Goal: Obtain resource: Obtain resource

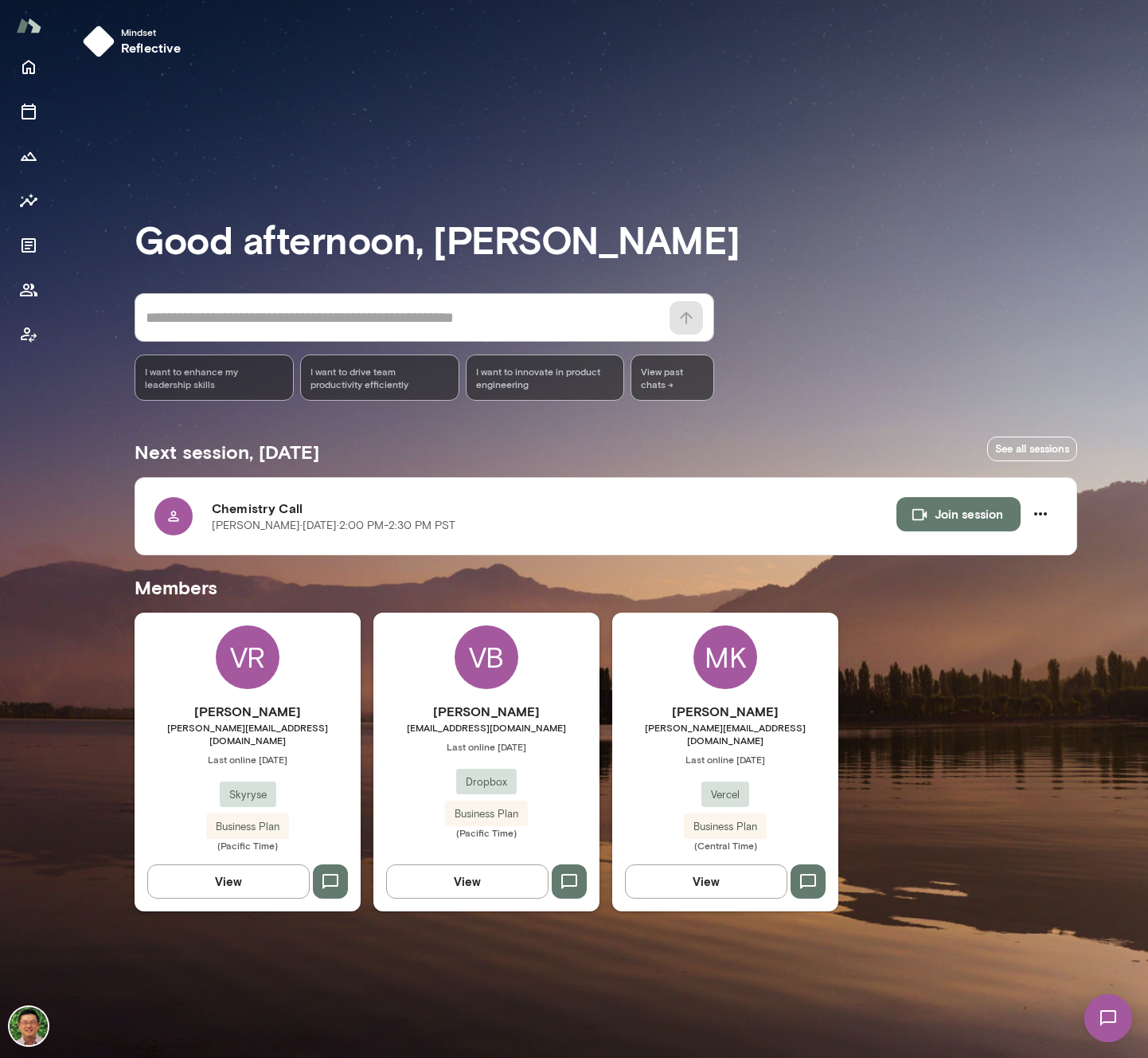
click at [249, 731] on span "[PERSON_NAME][EMAIL_ADDRESS][DOMAIN_NAME]" at bounding box center [248, 733] width 226 height 26
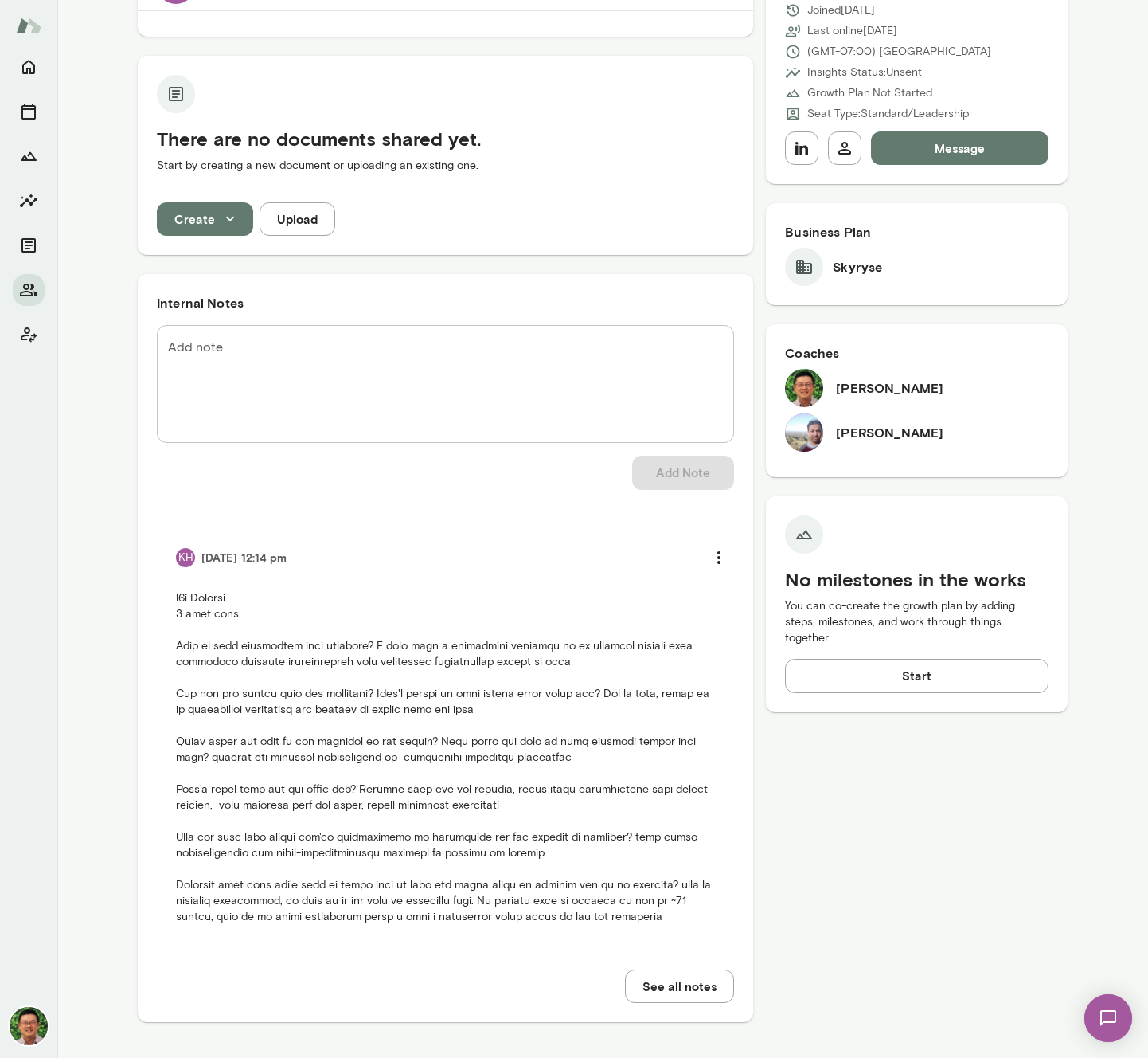
scroll to position [248, 0]
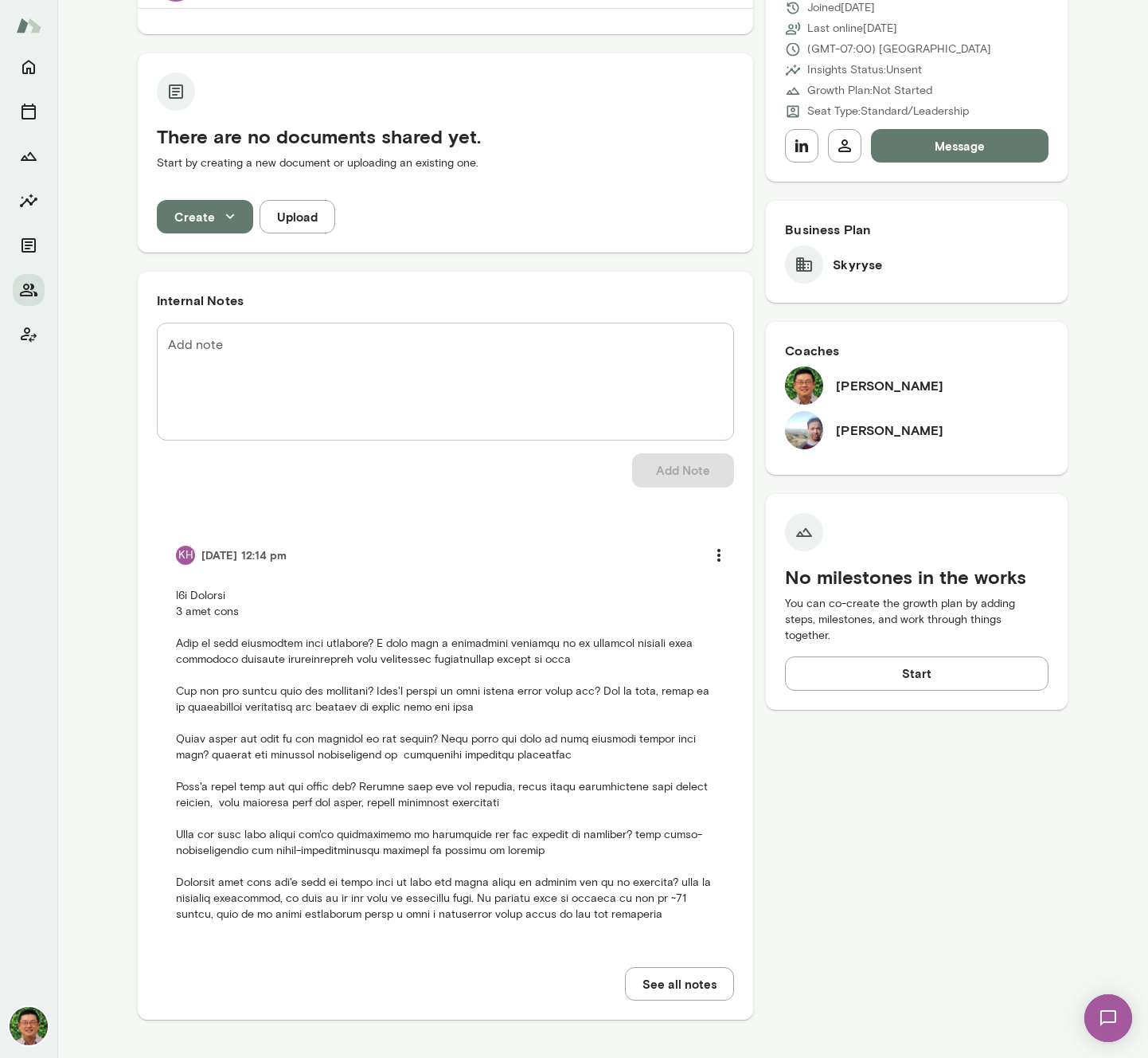
drag, startPoint x: 62, startPoint y: 223, endPoint x: 54, endPoint y: 264, distance: 41.8
click at [64, 224] on div "Next session 3 minutes ago Chemistry Call [PERSON_NAME] · [DATE] · 2:00 PM-2:30…" at bounding box center [603, 479] width 1091 height 1158
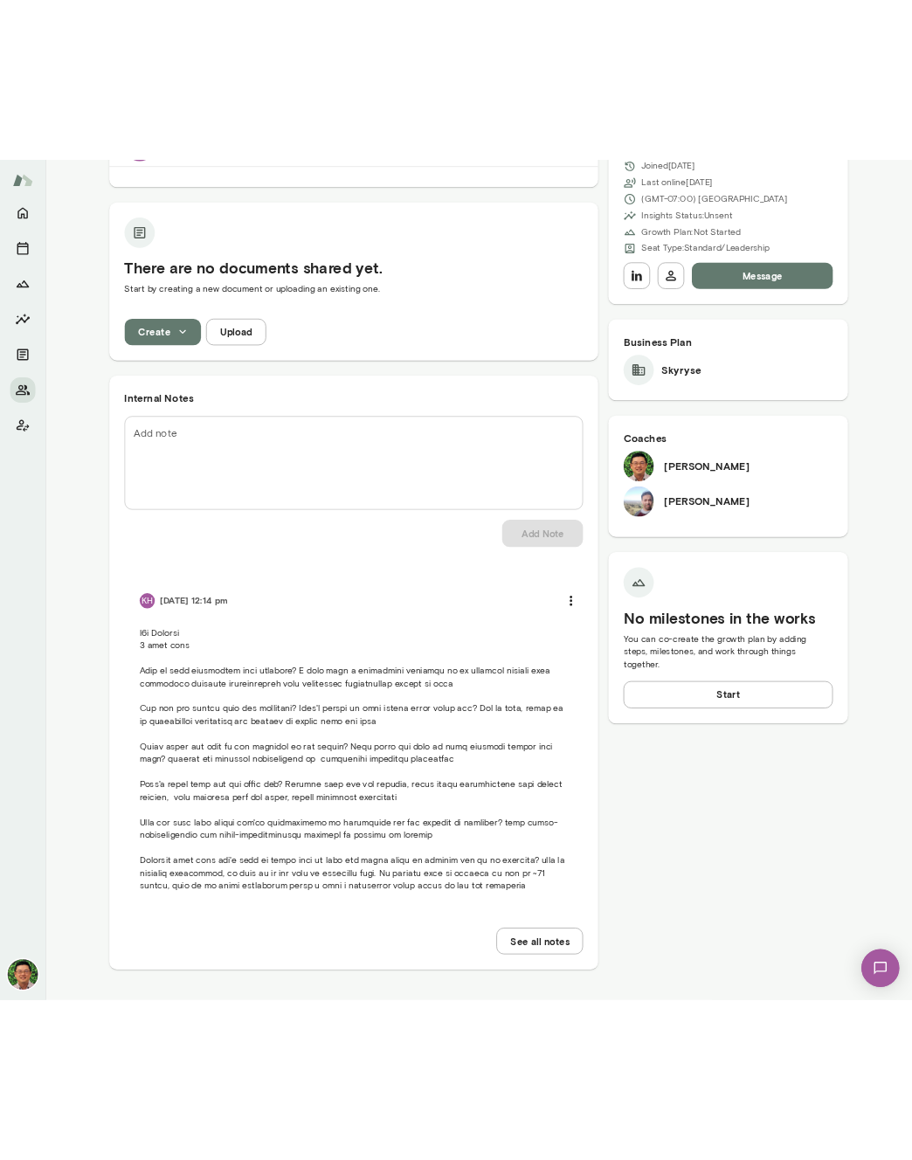
scroll to position [0, 0]
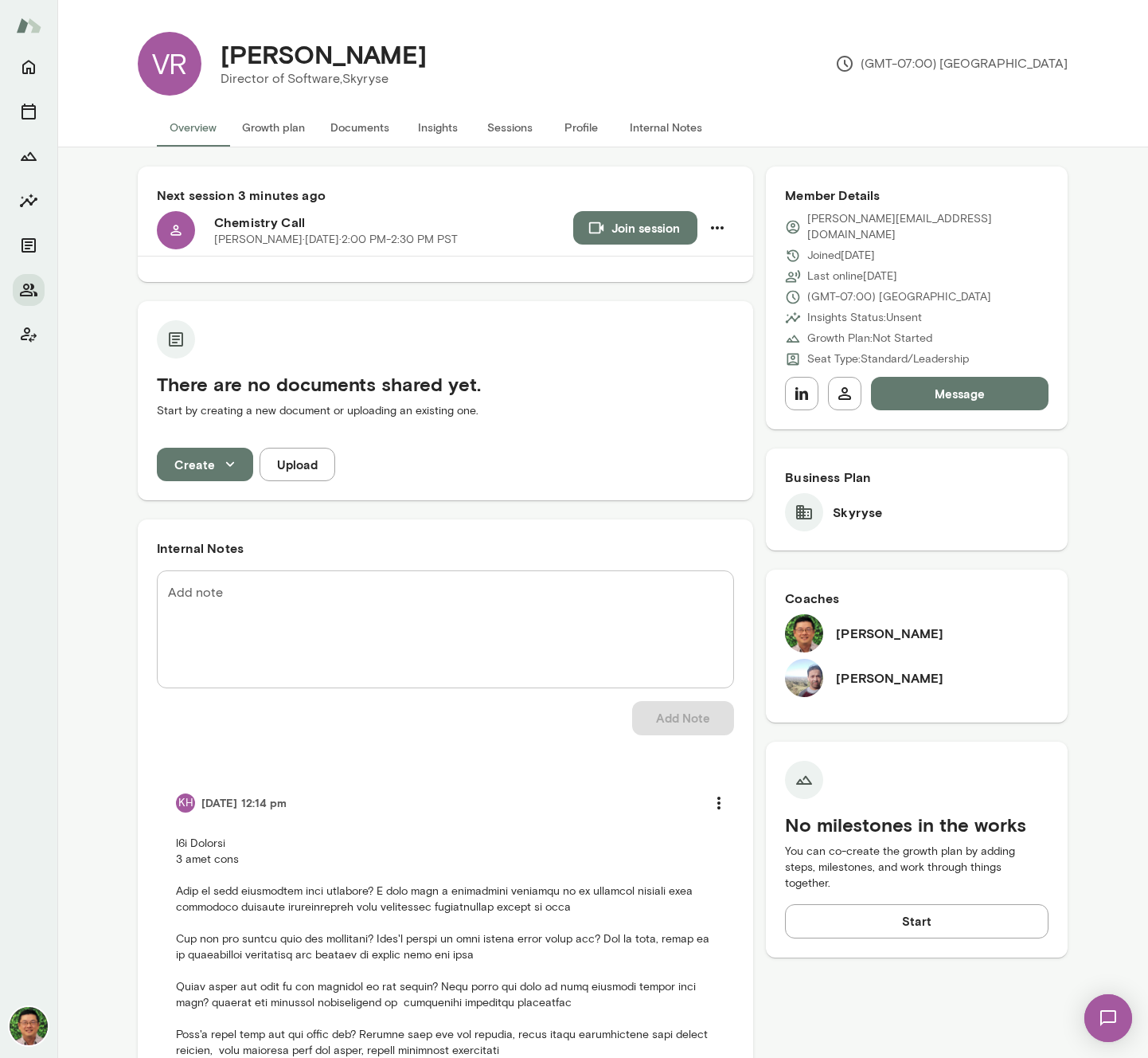
drag, startPoint x: 367, startPoint y: 121, endPoint x: 350, endPoint y: 128, distance: 18.4
click at [360, 127] on button "Documents" at bounding box center [359, 128] width 85 height 38
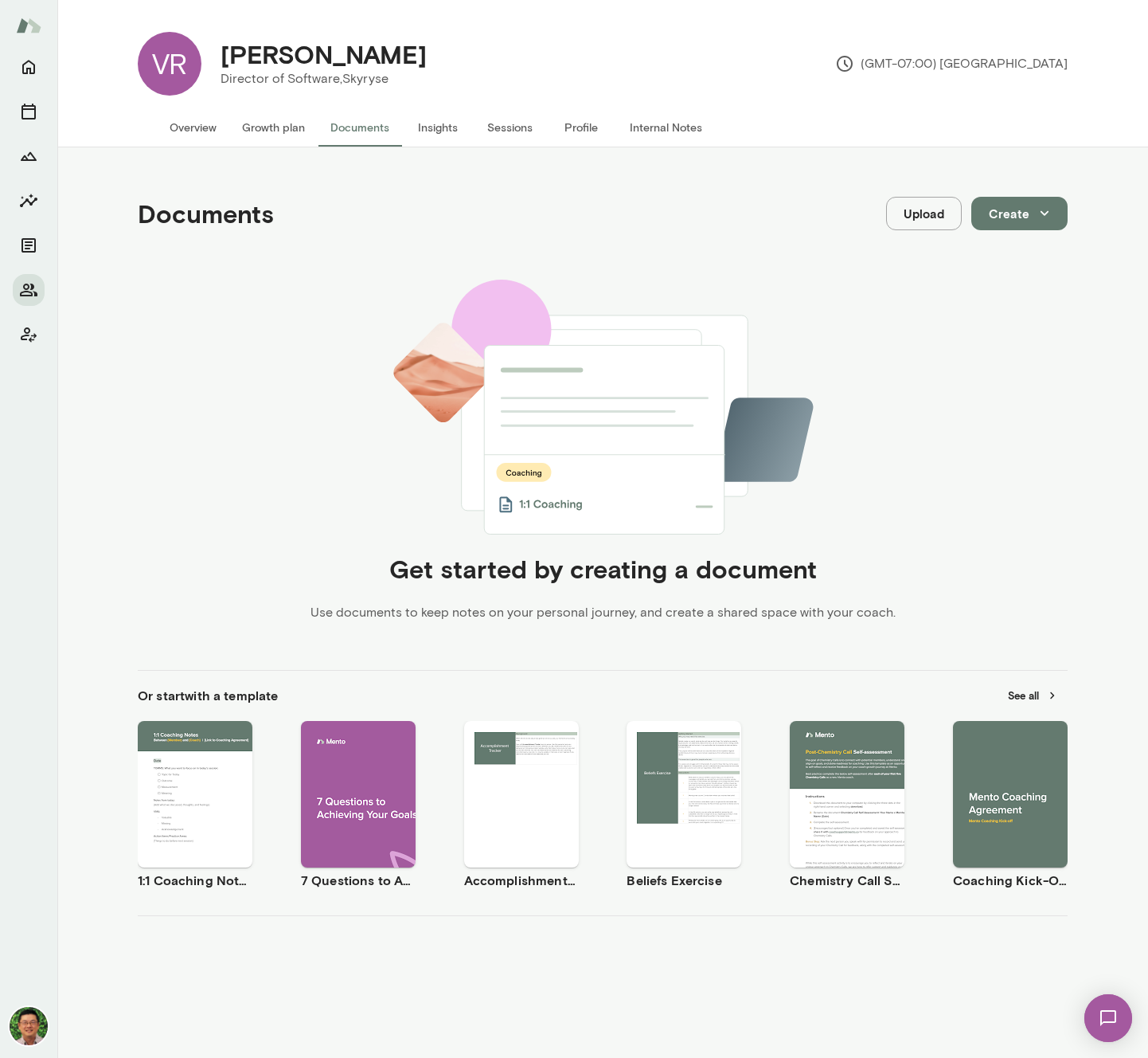
click at [821, 827] on div "Use template Preview" at bounding box center [847, 794] width 115 height 147
click at [872, 827] on div "Use template Preview" at bounding box center [1010, 794] width 115 height 147
click at [872, 683] on button "See all" at bounding box center [1033, 695] width 69 height 25
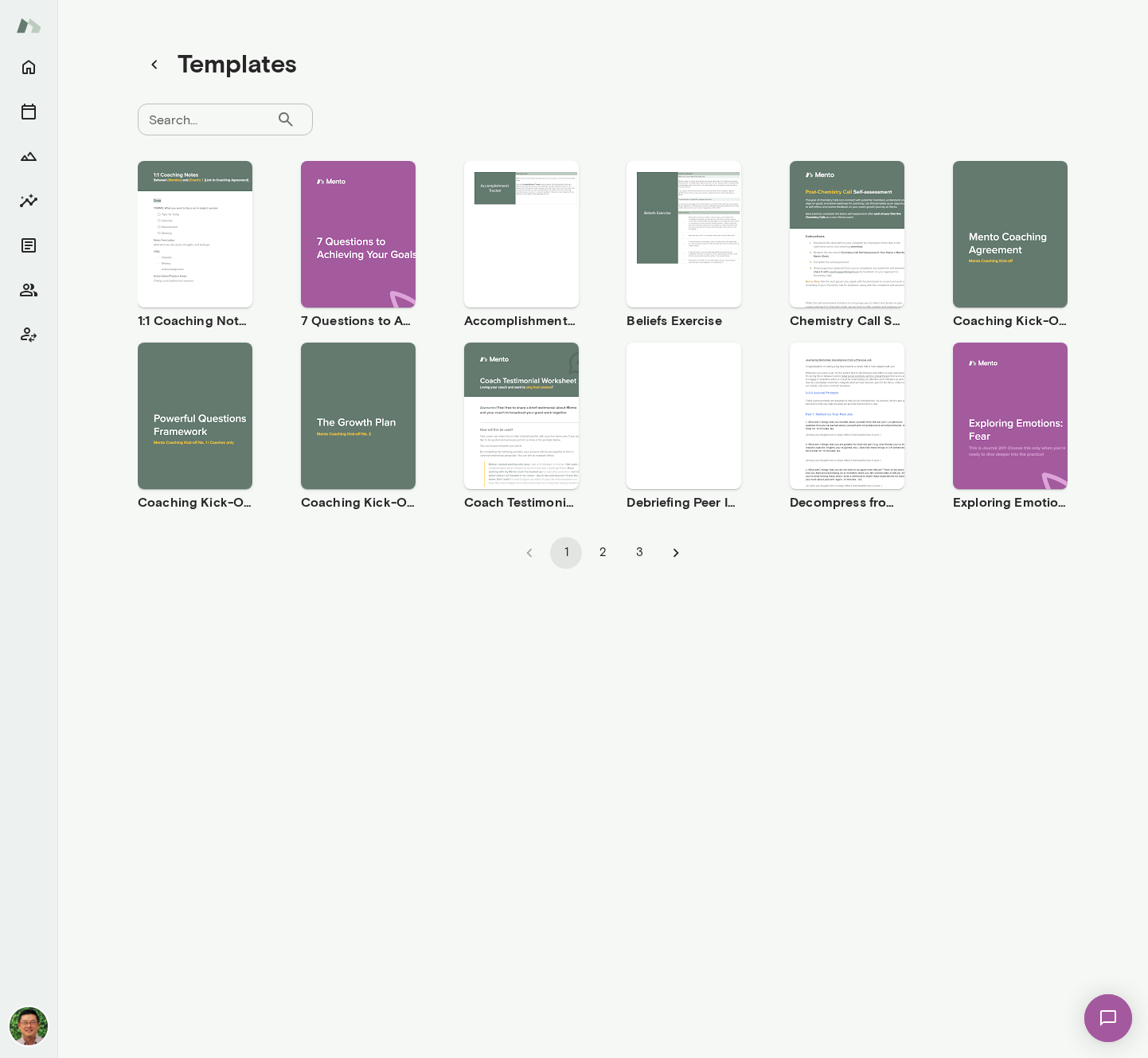
click at [181, 462] on div "Use template Preview" at bounding box center [195, 416] width 115 height 147
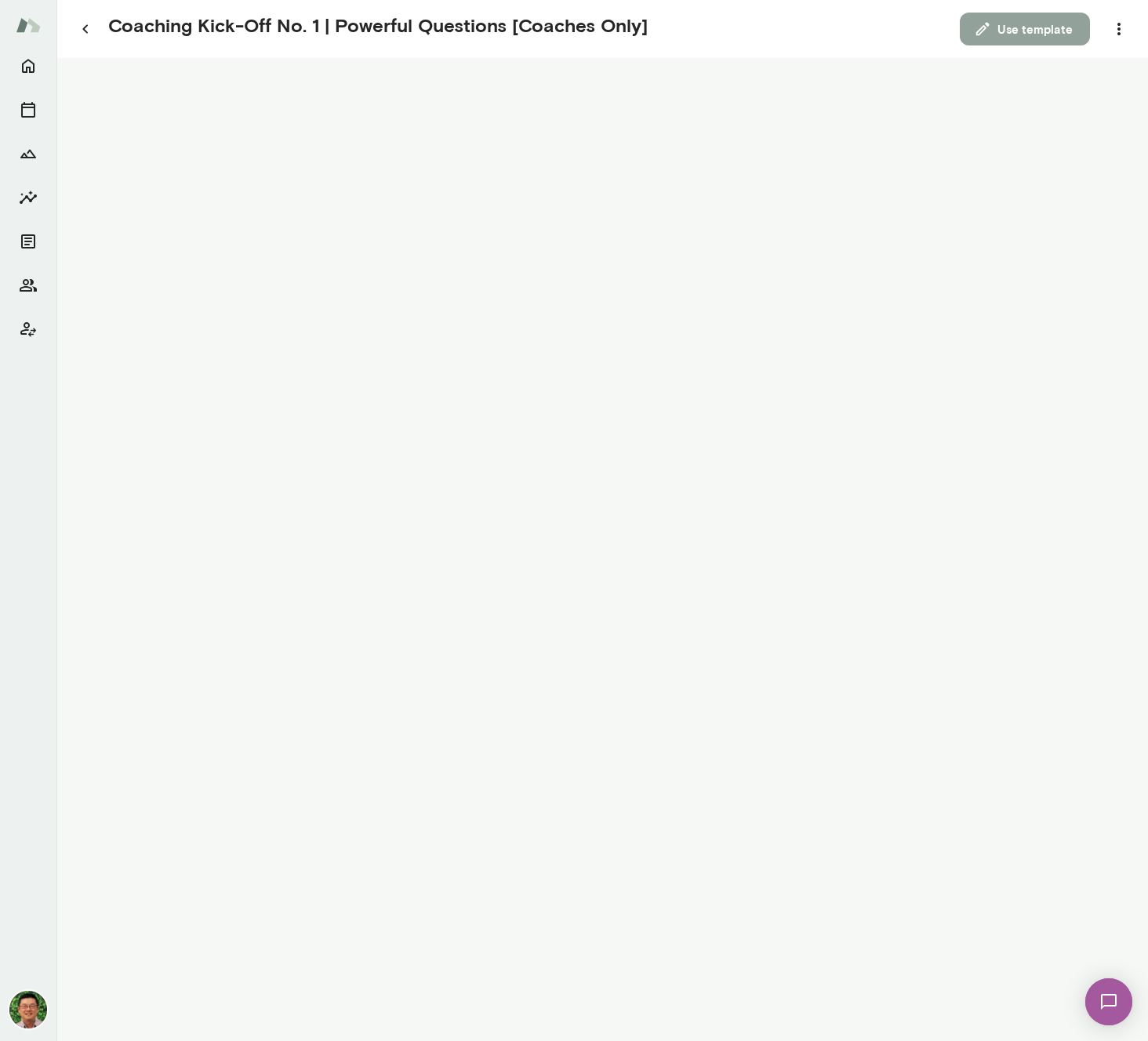
click at [858, 34] on button "Use template" at bounding box center [1024, 29] width 130 height 33
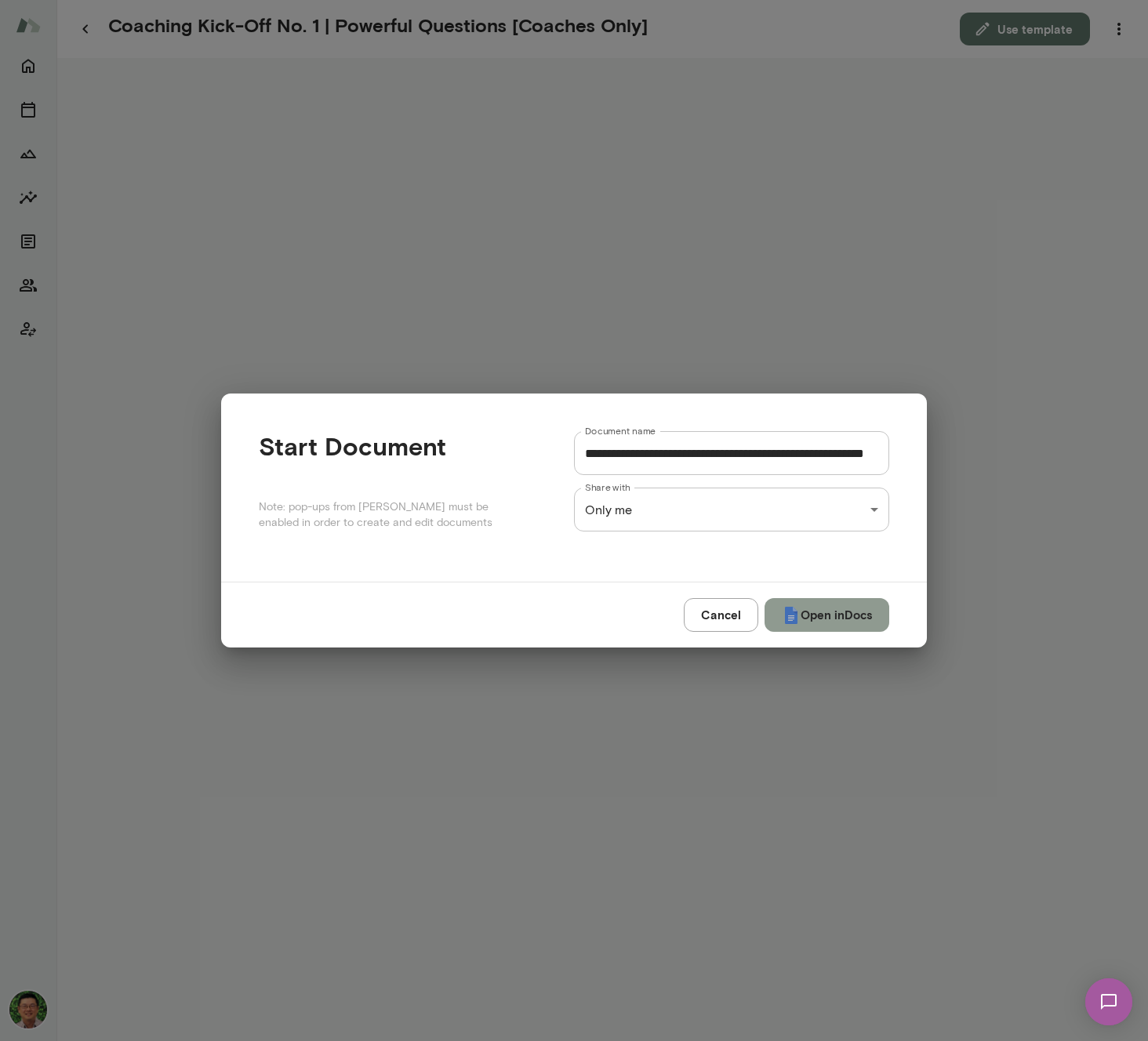
click at [816, 616] on button "Open in Docs" at bounding box center [827, 614] width 125 height 33
